Goal: Information Seeking & Learning: Check status

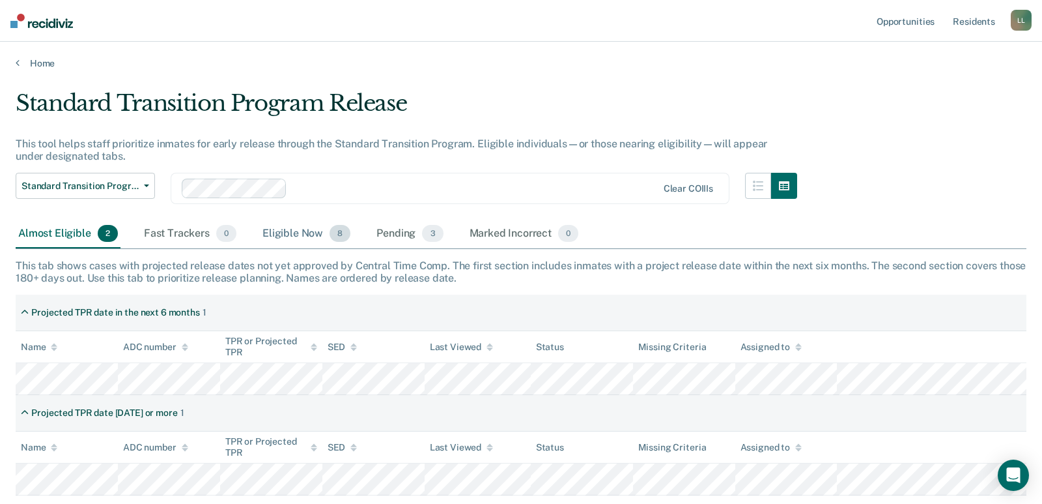
click at [298, 233] on div "Eligible Now 8" at bounding box center [306, 234] width 93 height 29
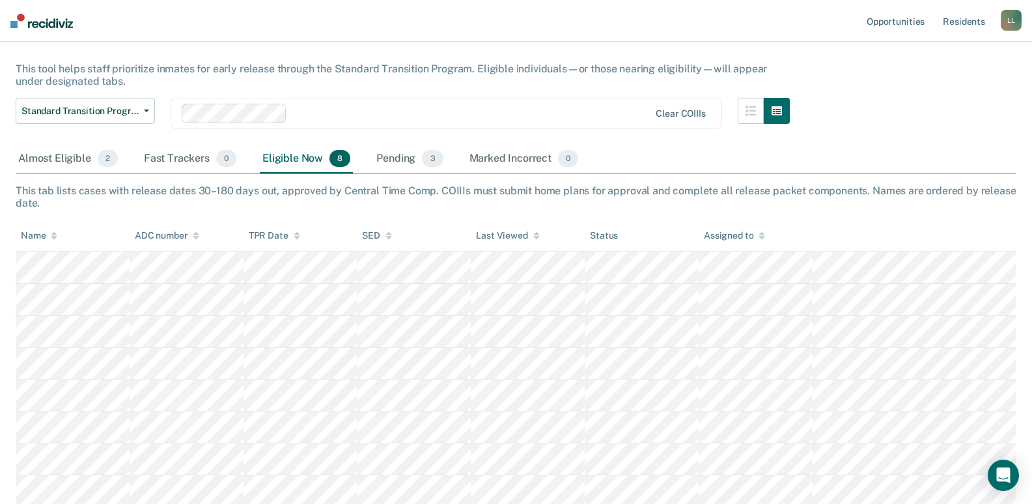
scroll to position [78, 0]
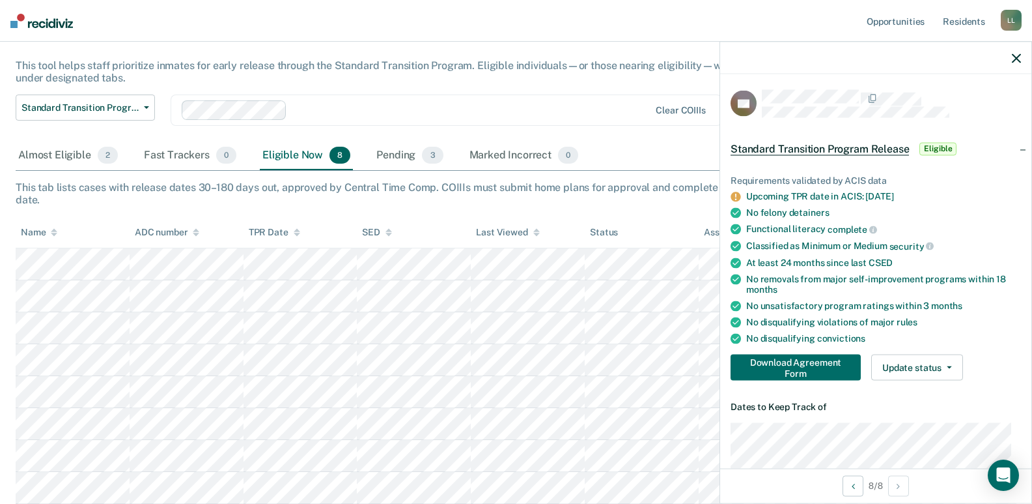
click at [679, 215] on div "Standard Transition Program Release This tool helps staff prioritize inmates fo…" at bounding box center [516, 170] width 1001 height 316
click at [1019, 62] on icon "button" at bounding box center [1016, 57] width 9 height 9
